Goal: Task Accomplishment & Management: Complete application form

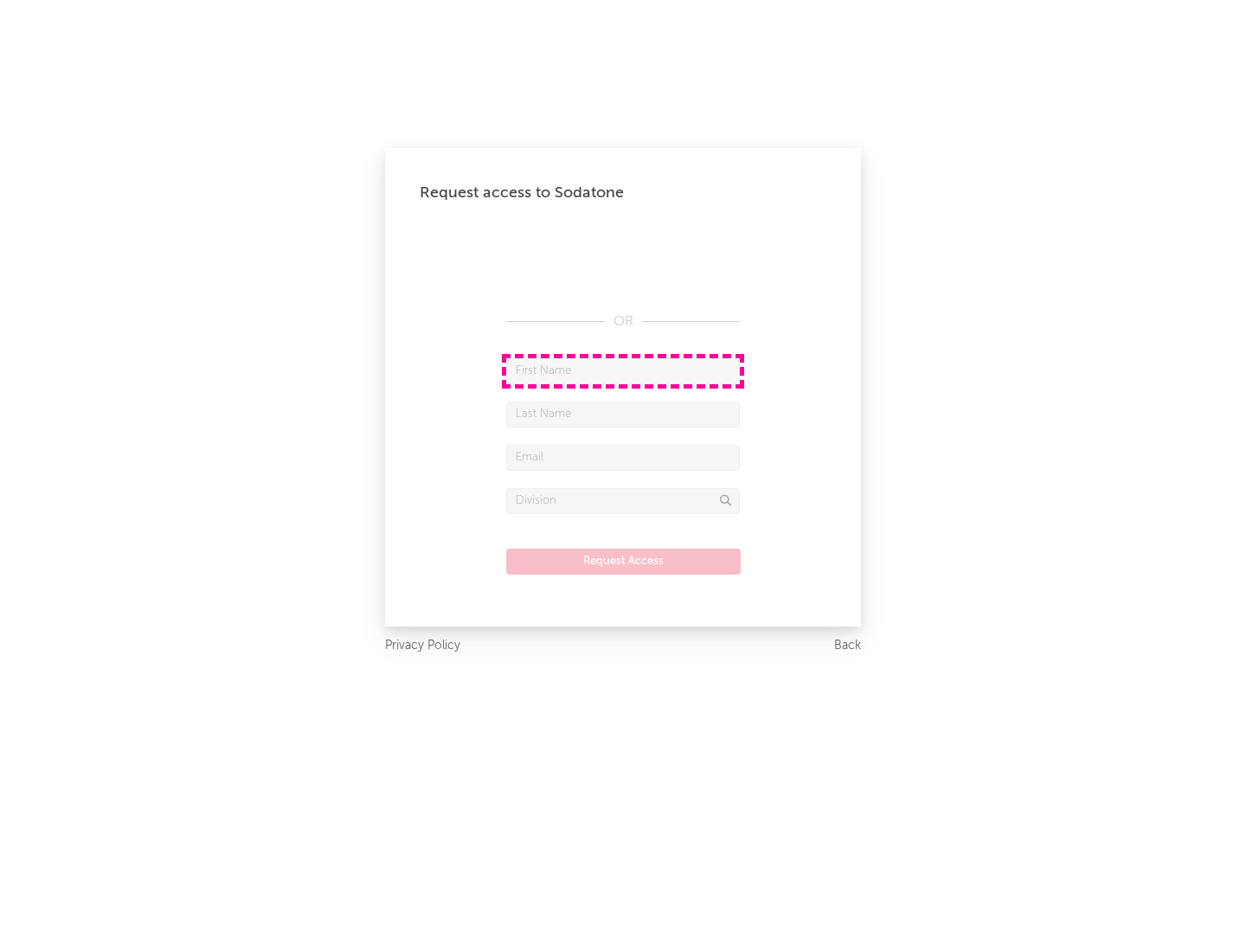
click at [623, 371] on input "text" at bounding box center [623, 371] width 234 height 26
type input "[PERSON_NAME]"
click at [623, 414] on input "text" at bounding box center [623, 414] width 234 height 26
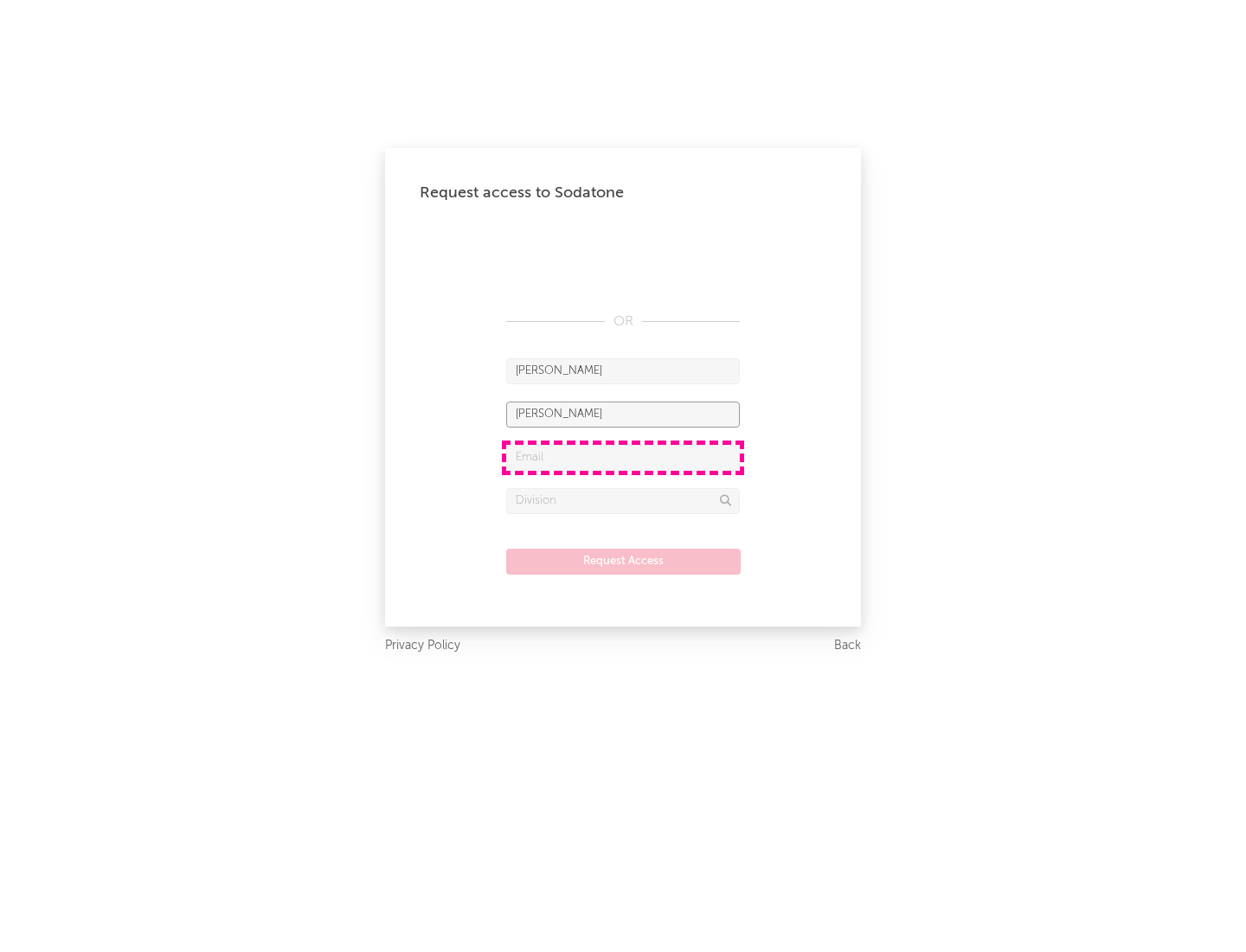
type input "[PERSON_NAME]"
click at [623, 457] on input "text" at bounding box center [623, 457] width 234 height 26
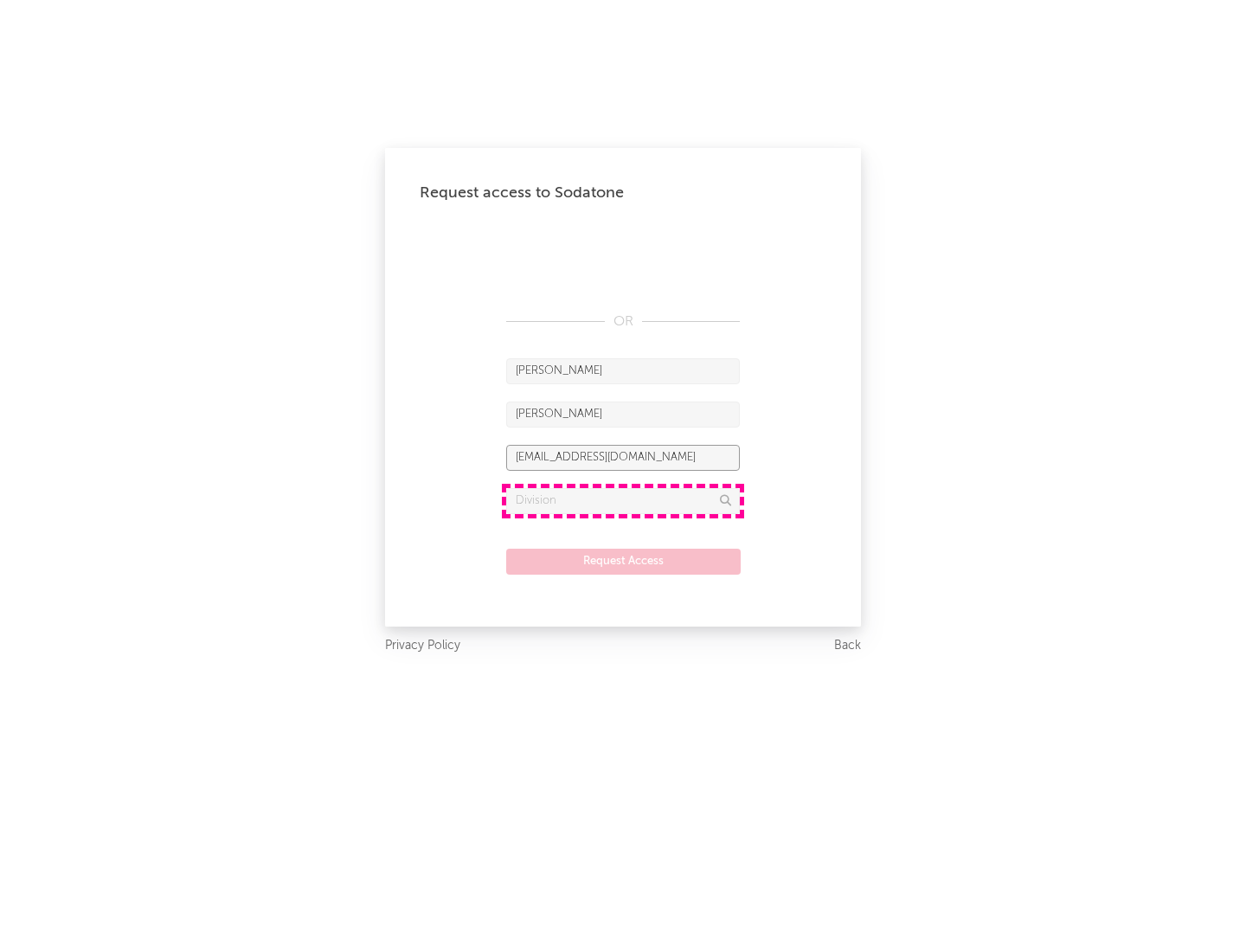
type input "[EMAIL_ADDRESS][DOMAIN_NAME]"
click at [623, 500] on input "text" at bounding box center [623, 501] width 234 height 26
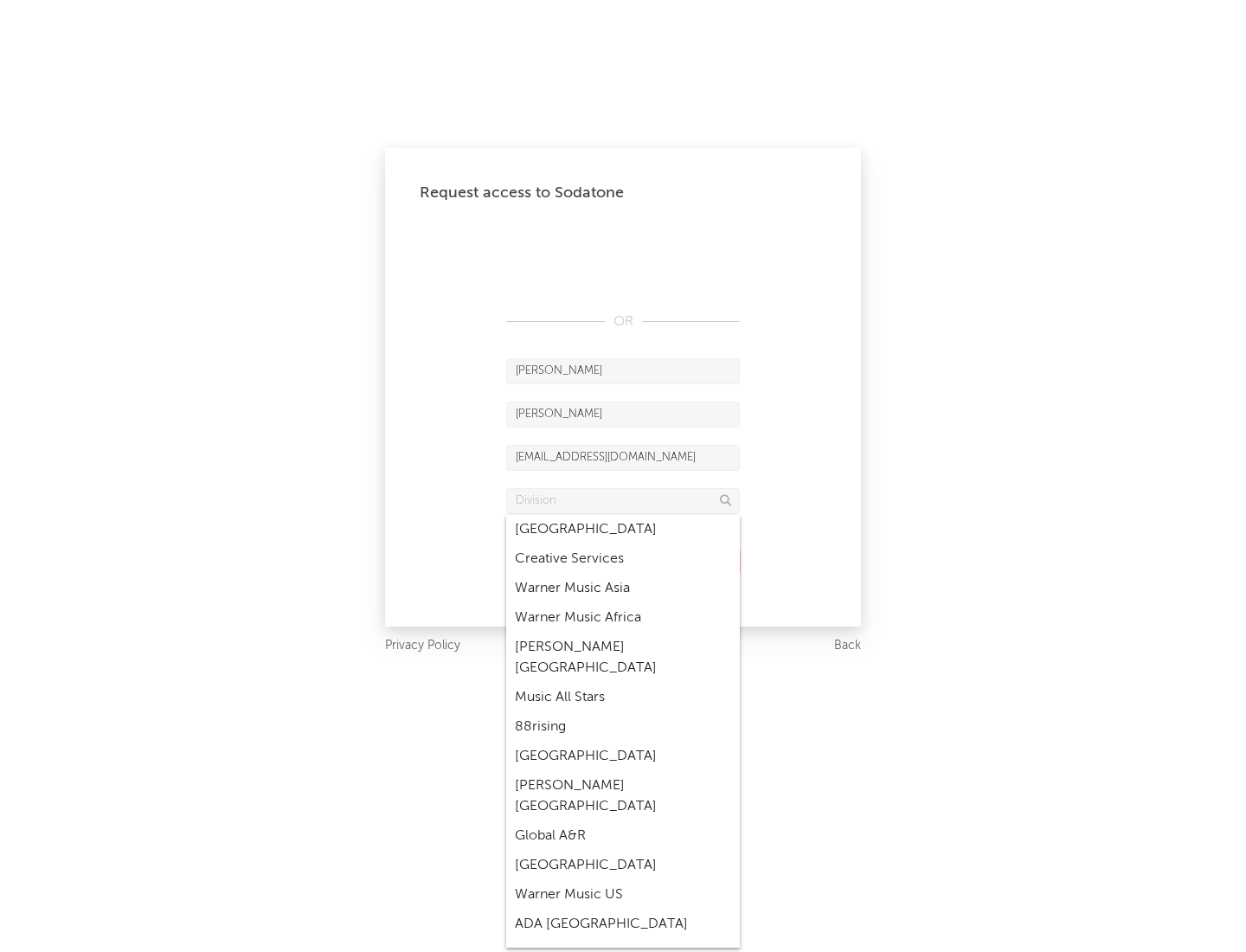
click at [623, 683] on div "Music All Stars" at bounding box center [623, 697] width 234 height 30
type input "Music All Stars"
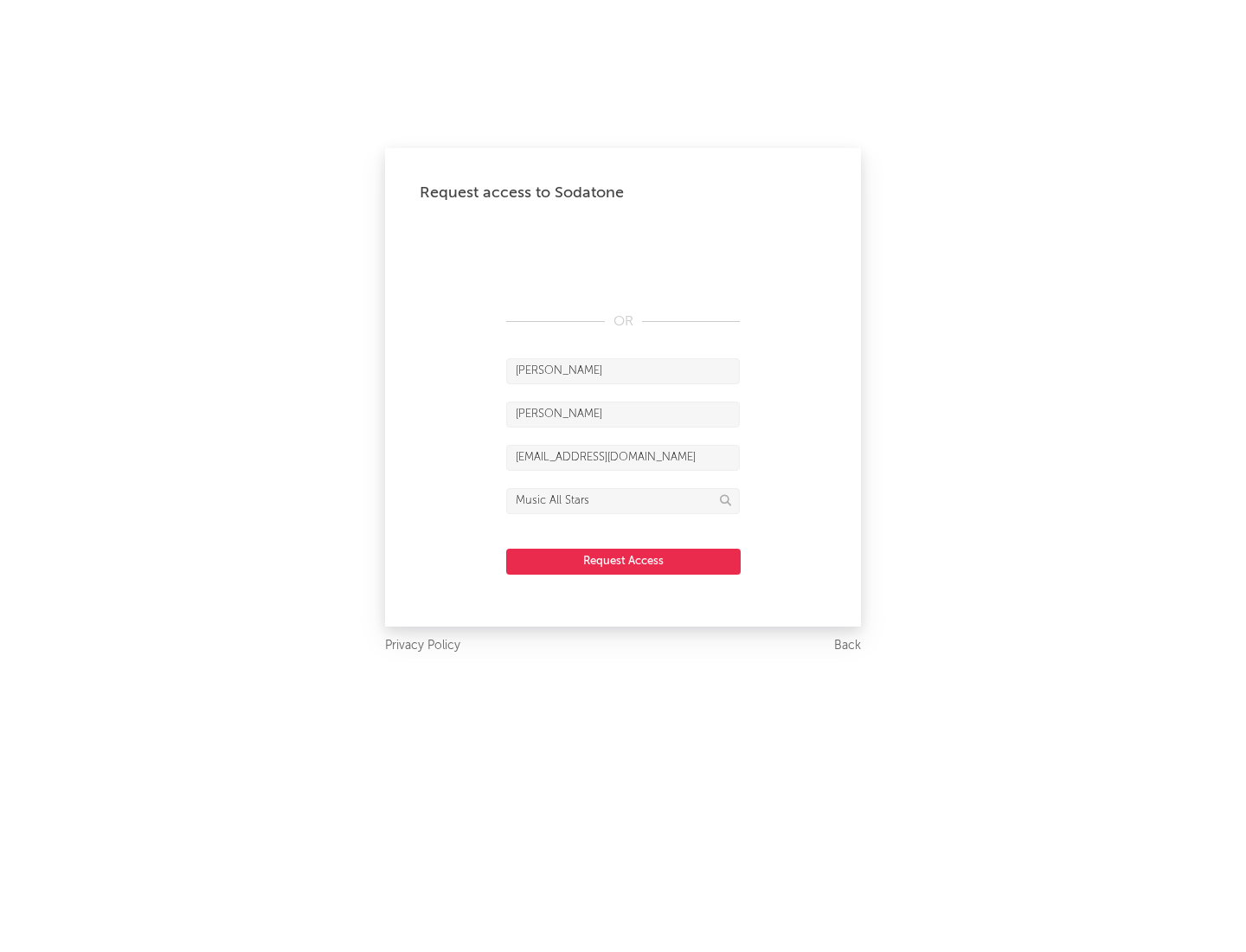
click at [623, 560] on button "Request Access" at bounding box center [623, 561] width 235 height 26
